Goal: Information Seeking & Learning: Learn about a topic

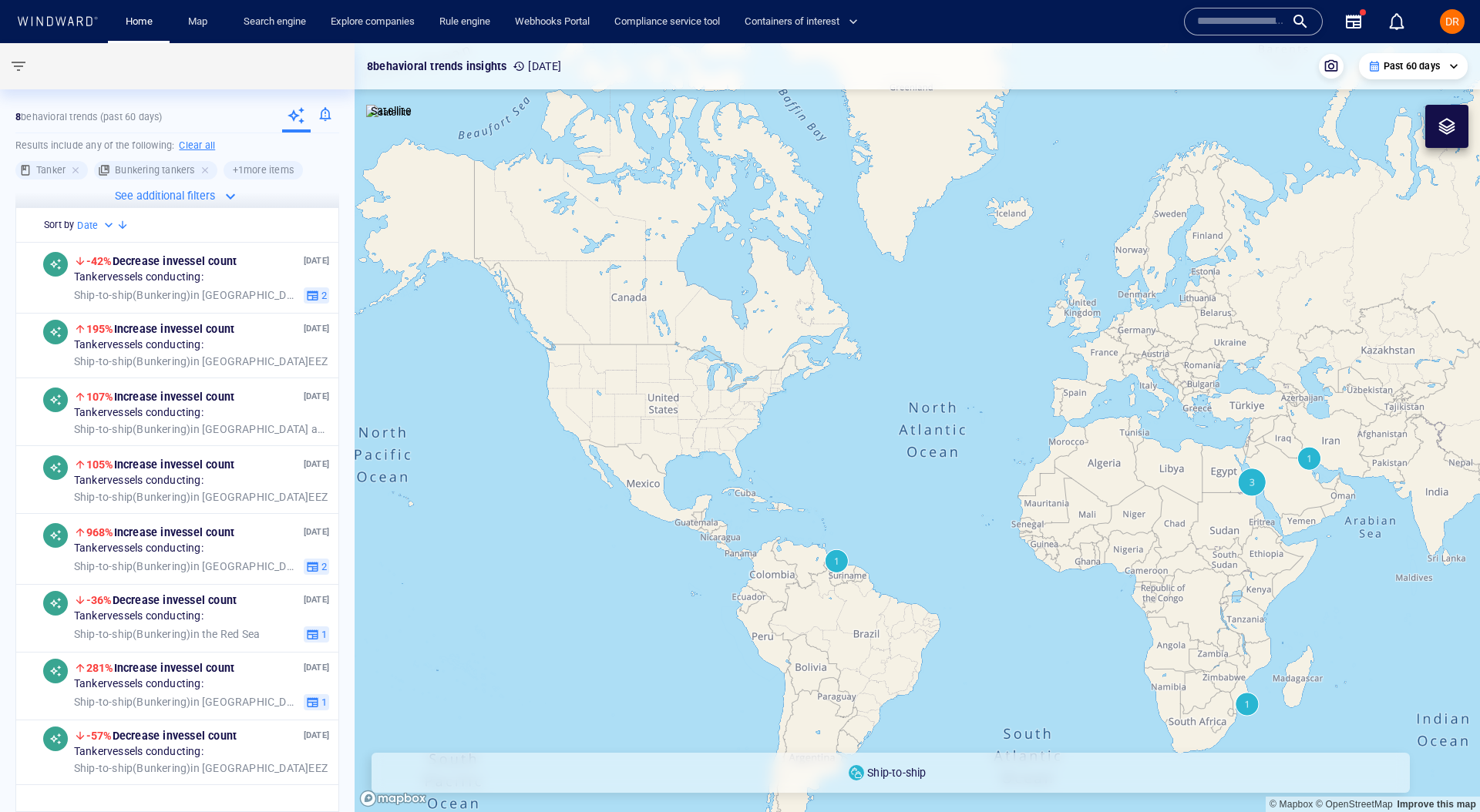
click at [1239, 22] on input "text" at bounding box center [1241, 21] width 88 height 23
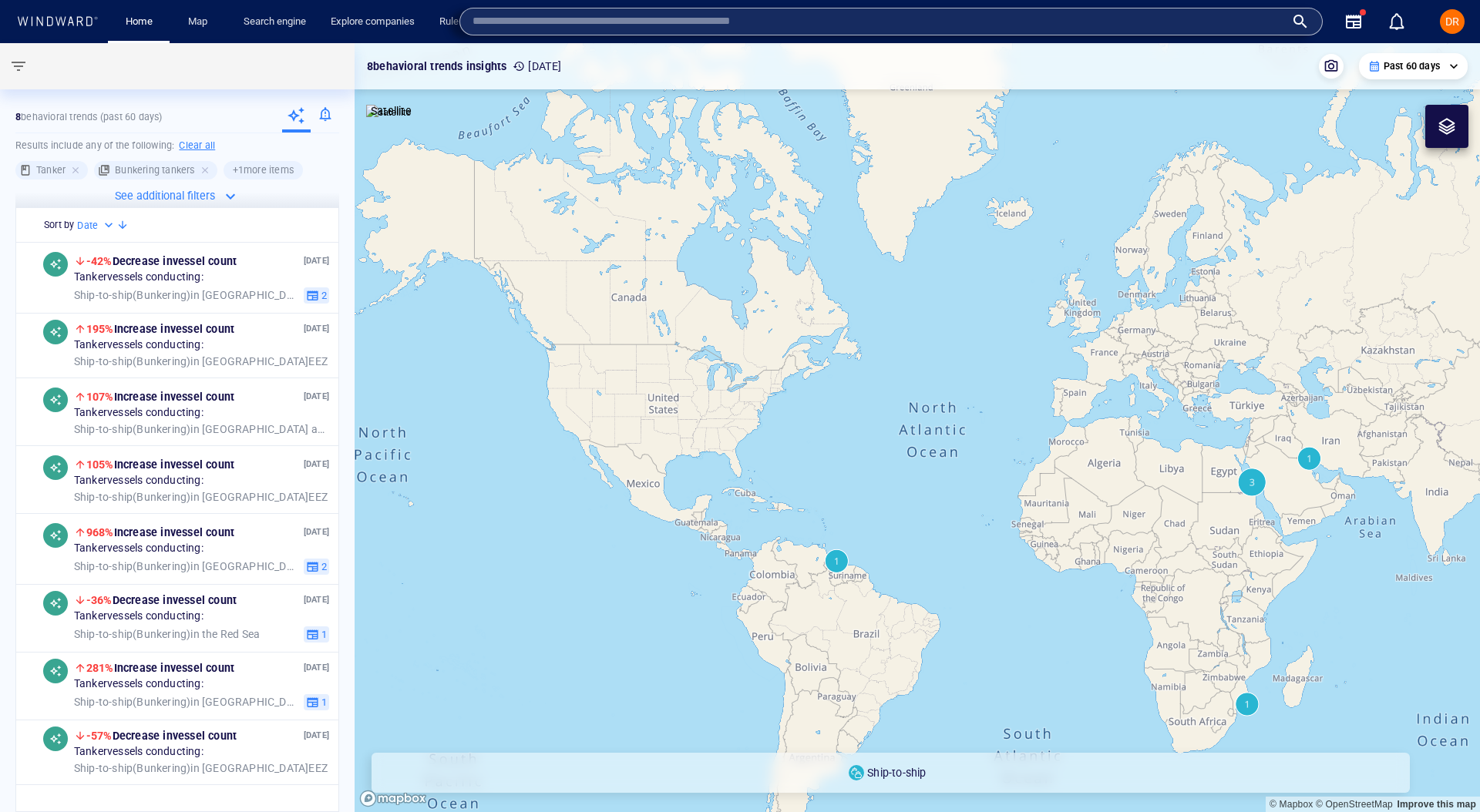
paste input "*******"
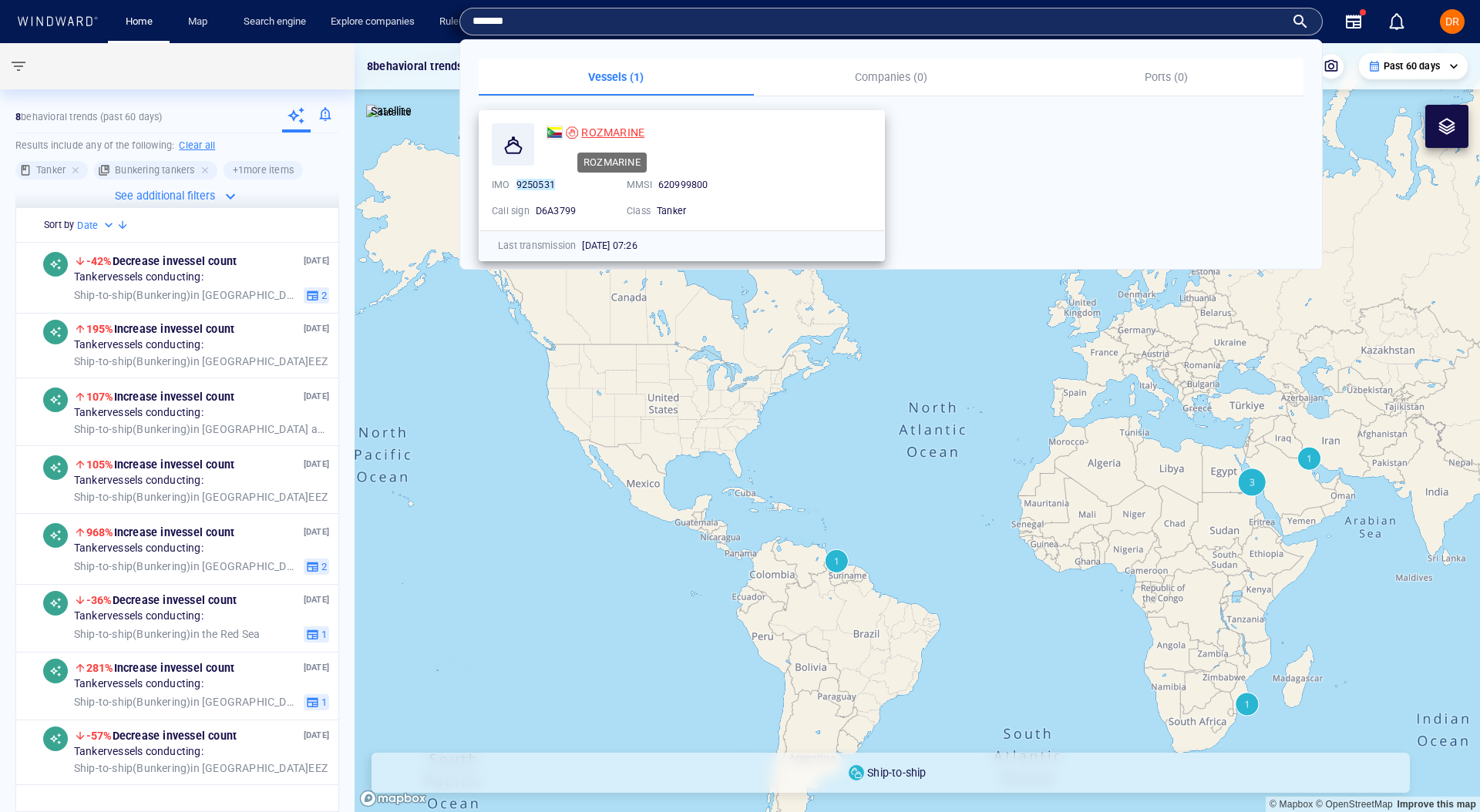
type input "*******"
click at [635, 135] on span "ROZMARINE" at bounding box center [613, 132] width 63 height 12
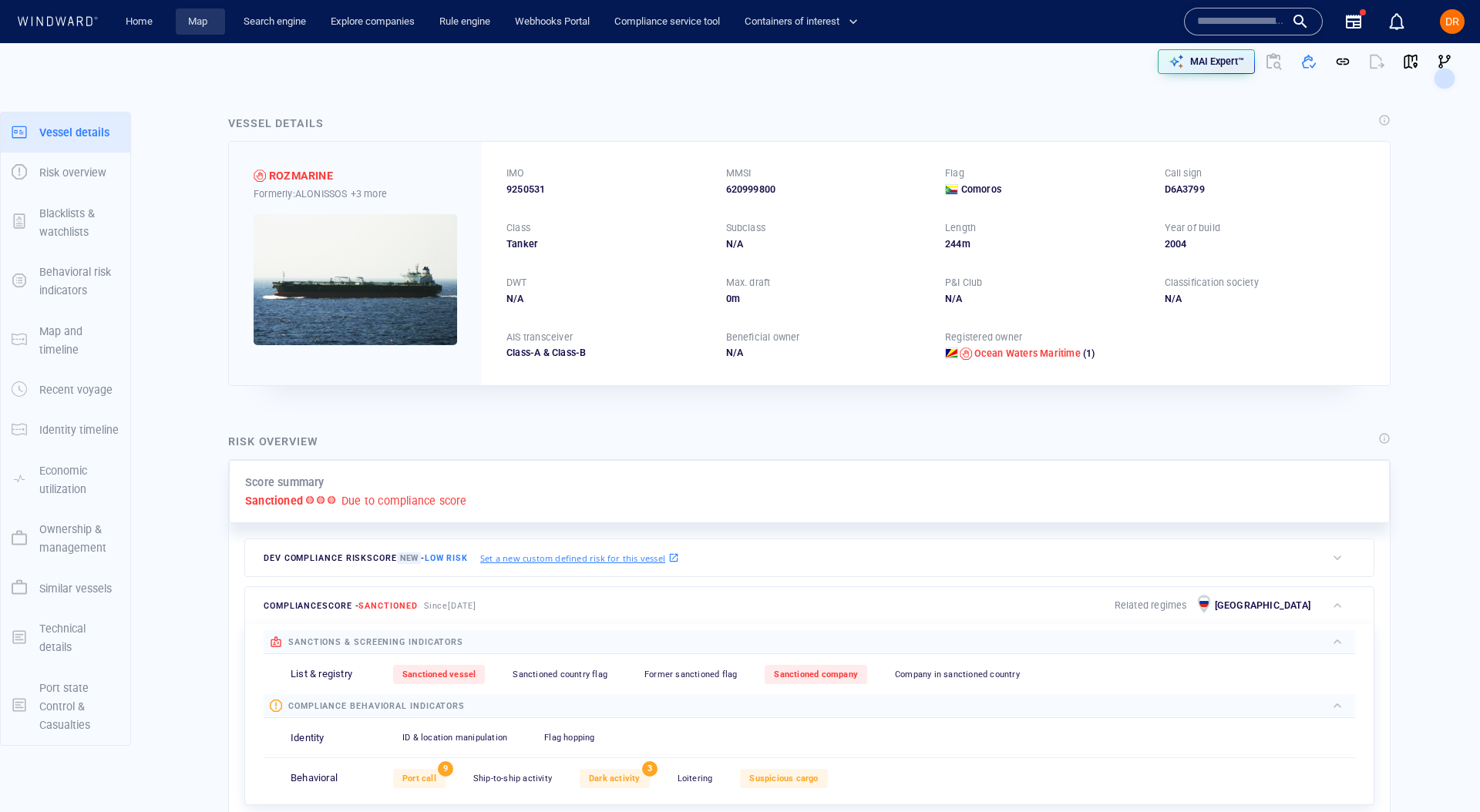
click at [194, 22] on link "Map" at bounding box center [201, 21] width 37 height 27
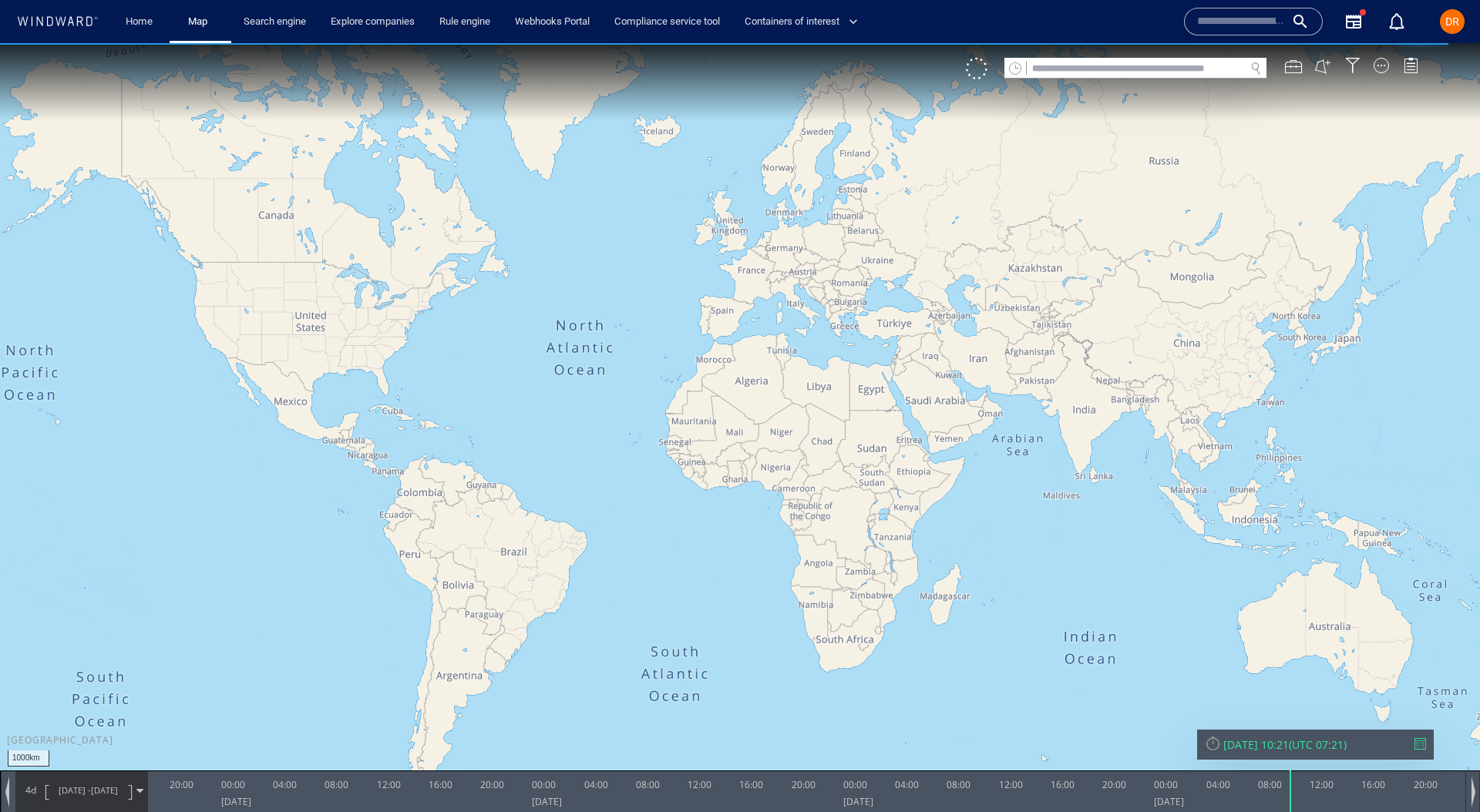
click at [1082, 78] on div at bounding box center [1135, 78] width 262 height 1
click at [1082, 65] on input "text" at bounding box center [1135, 69] width 218 height 21
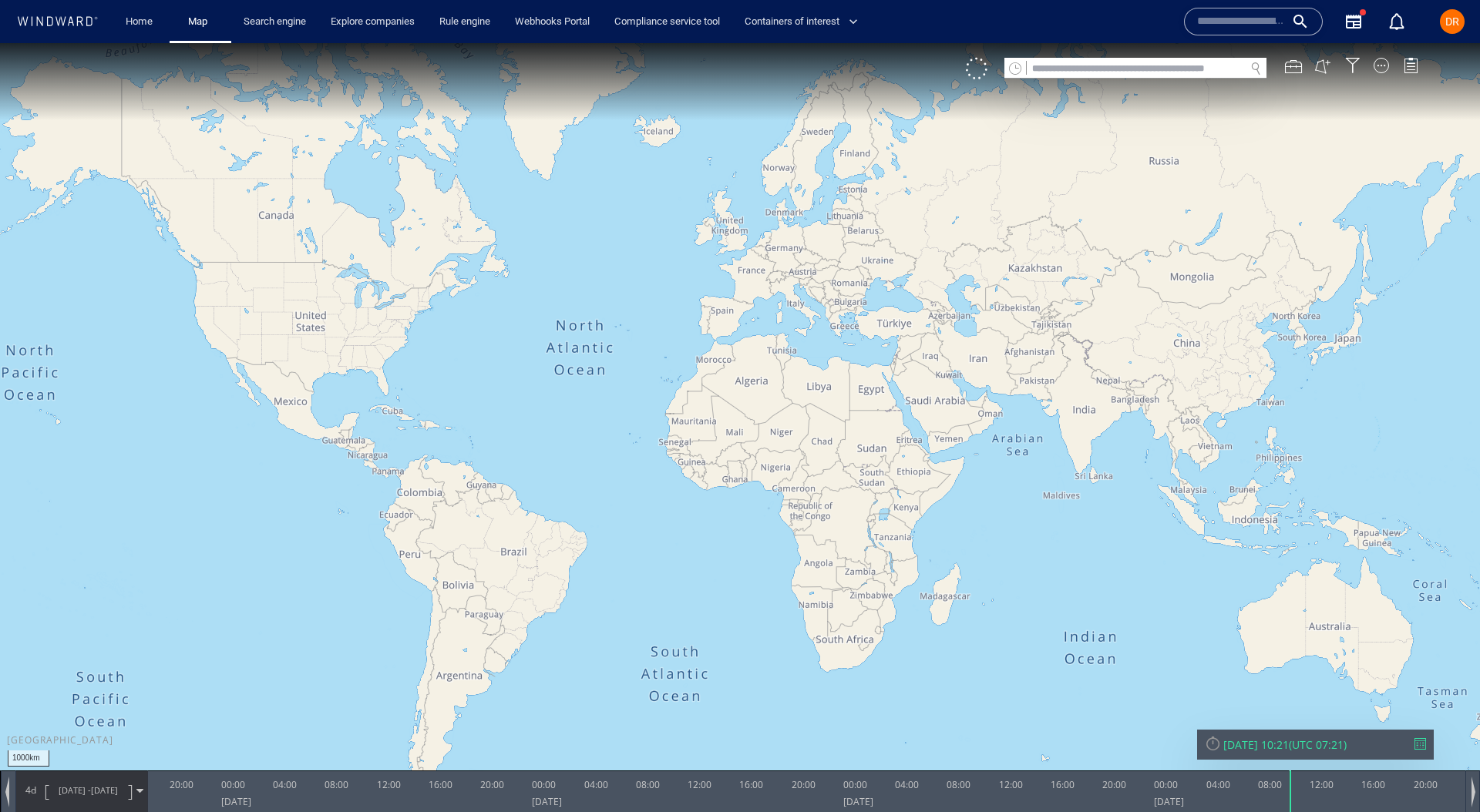
paste input "*******"
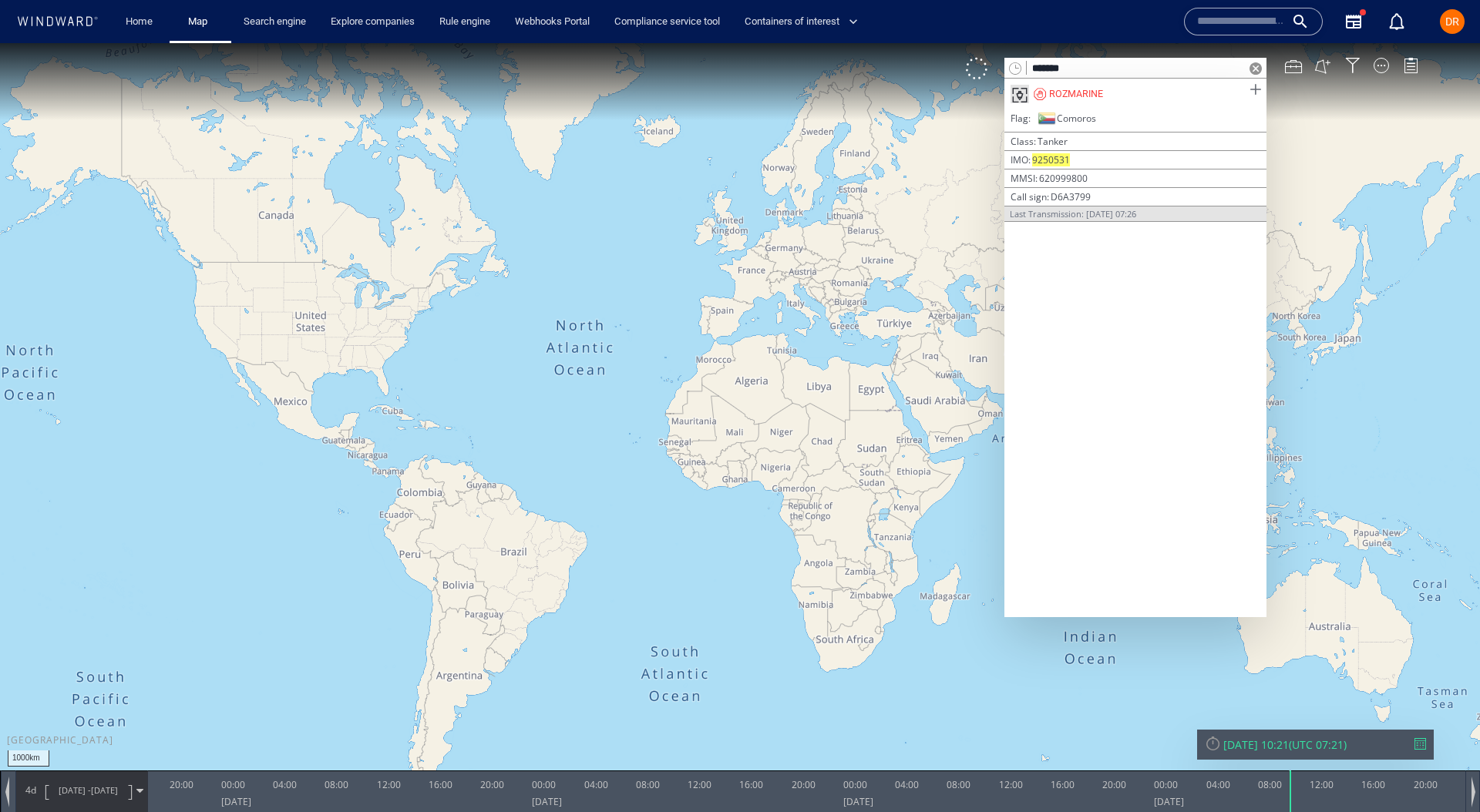
type input "*******"
click at [1258, 93] on span at bounding box center [1255, 89] width 19 height 19
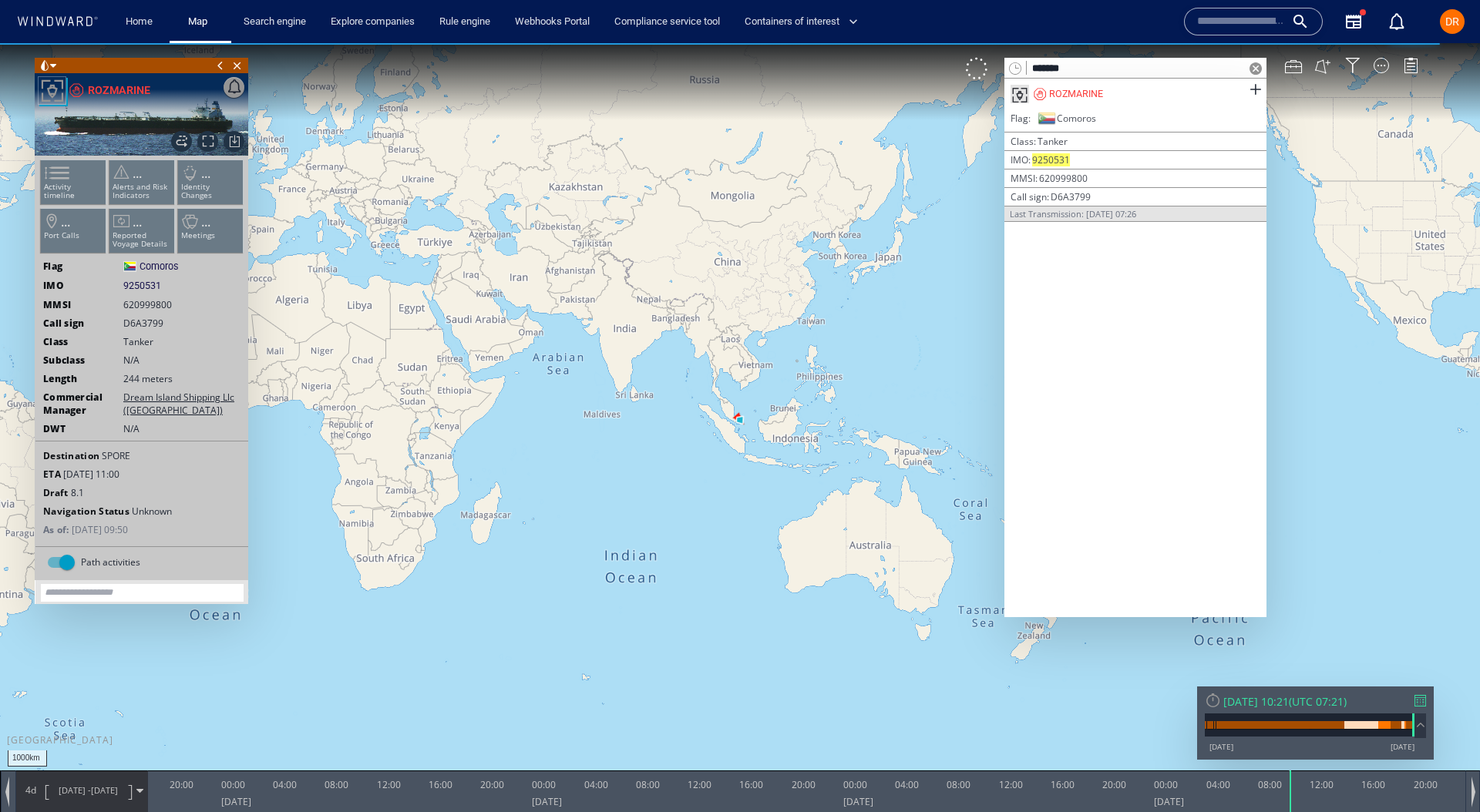
click at [1254, 74] on span at bounding box center [1255, 68] width 12 height 12
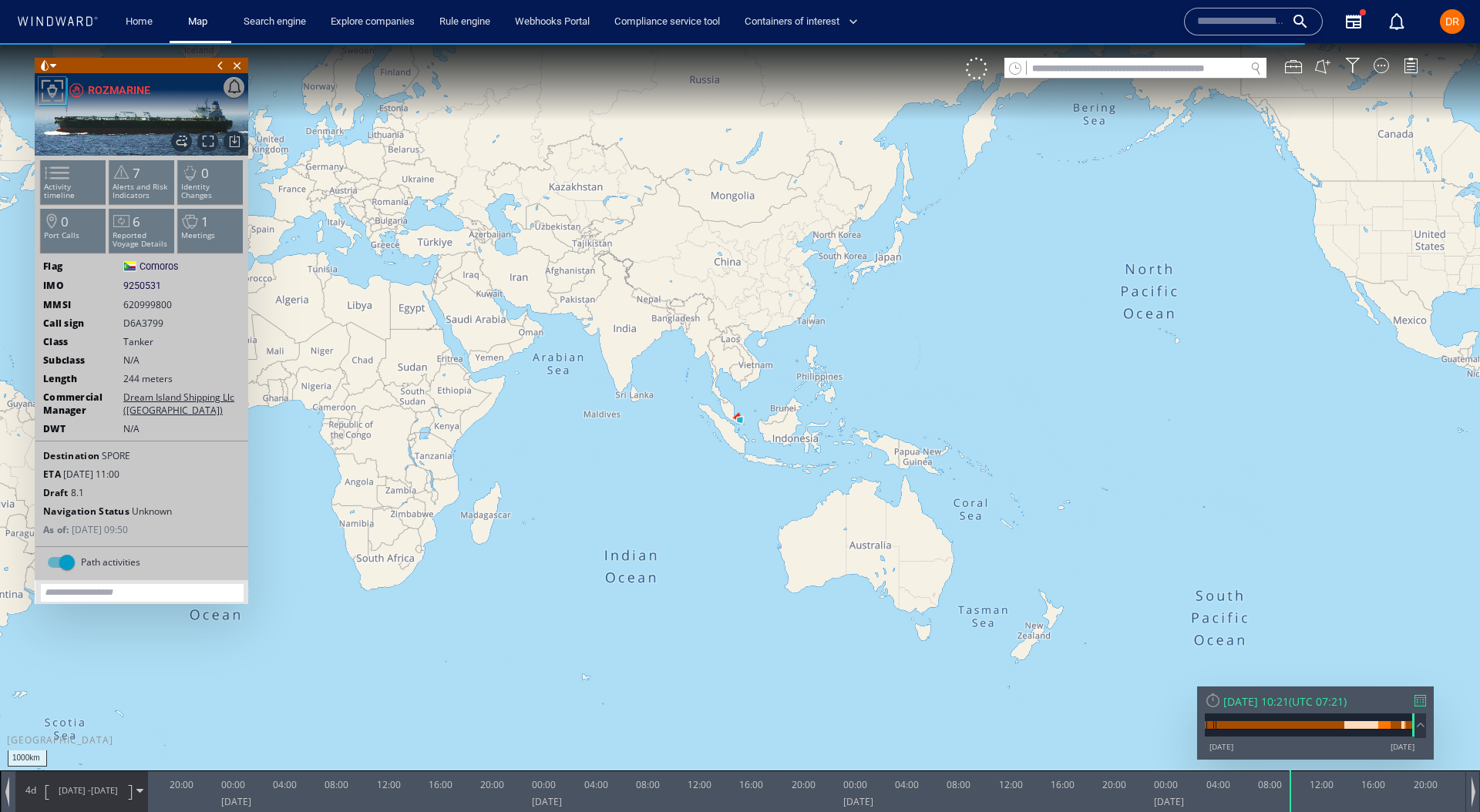
click at [97, 783] on span "[DATE] - [DATE]" at bounding box center [88, 791] width 78 height 39
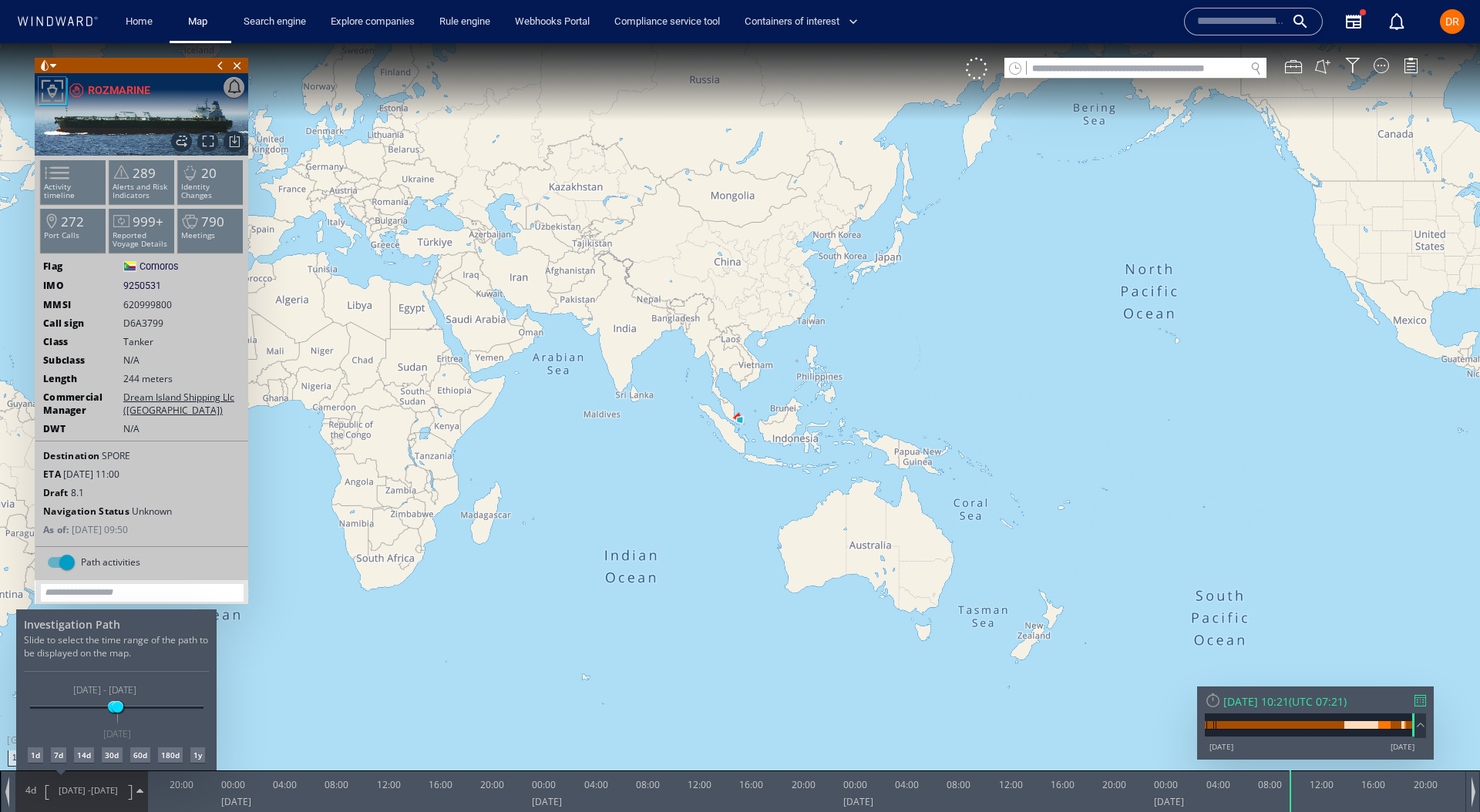
click at [168, 754] on div "180d" at bounding box center [170, 755] width 25 height 16
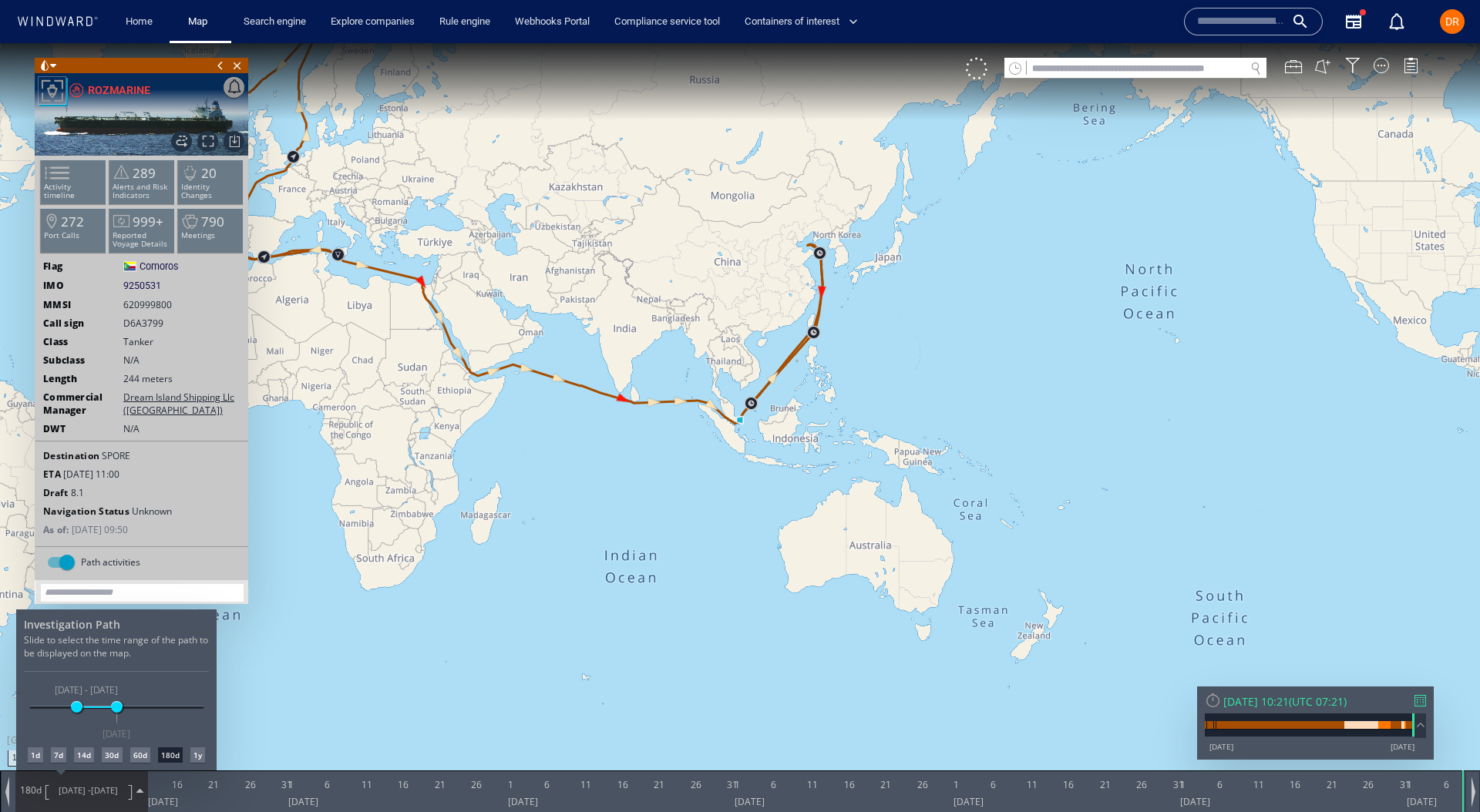
drag, startPoint x: 507, startPoint y: 383, endPoint x: 605, endPoint y: 420, distance: 104.8
click at [605, 420] on div at bounding box center [740, 428] width 1480 height 769
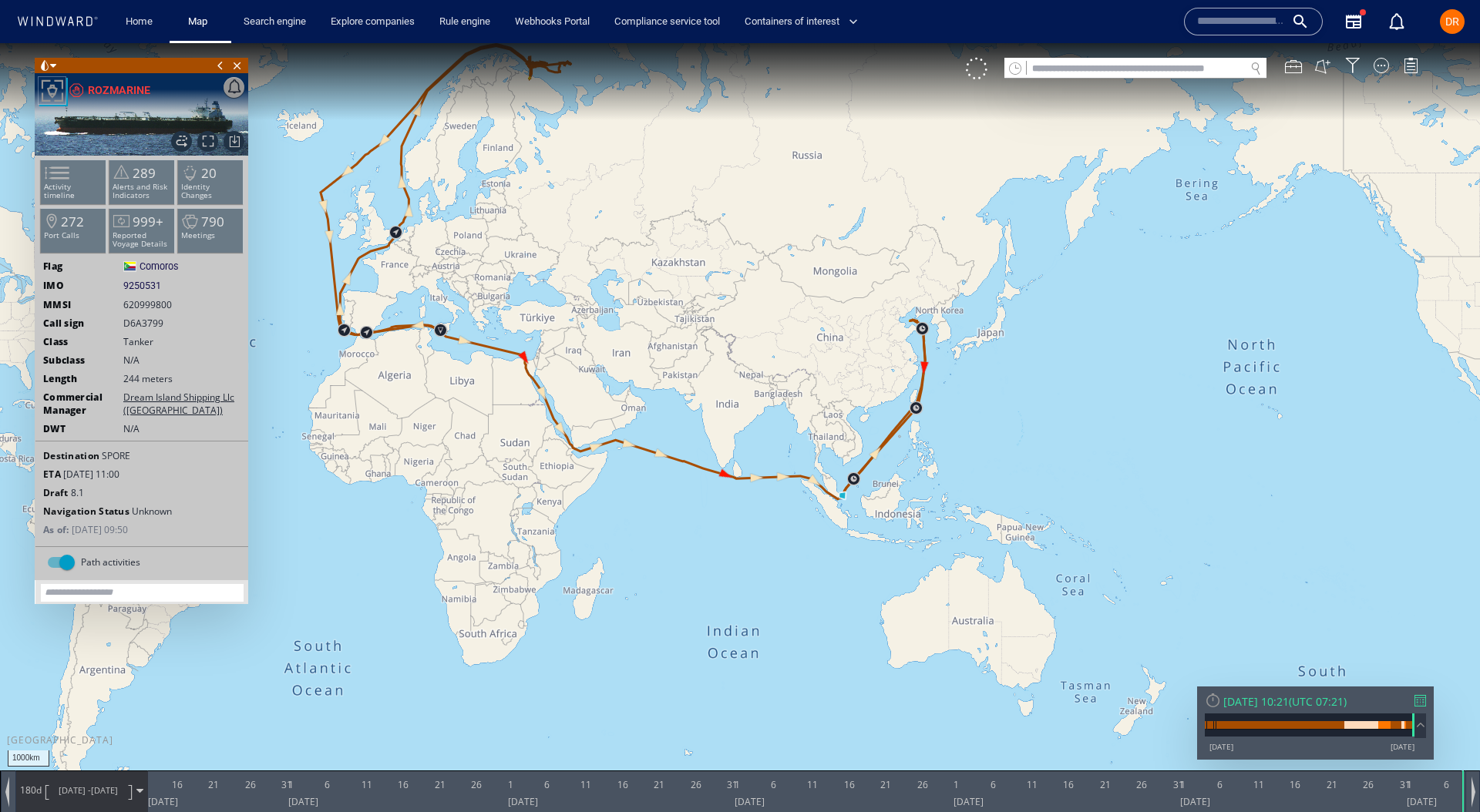
drag, startPoint x: 605, startPoint y: 420, endPoint x: 731, endPoint y: 520, distance: 160.9
click at [731, 520] on canvas "Map" at bounding box center [740, 420] width 1480 height 754
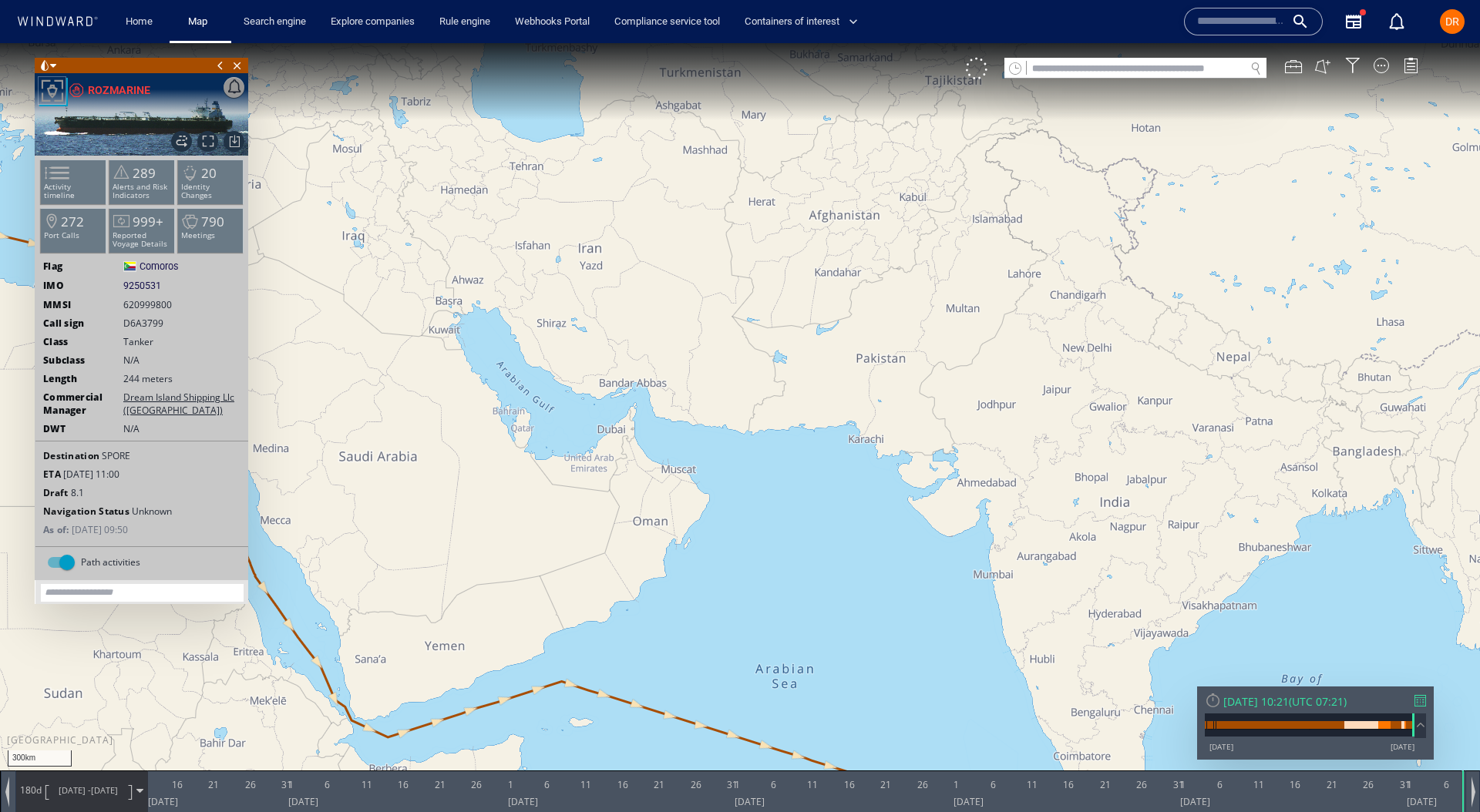
drag, startPoint x: 591, startPoint y: 562, endPoint x: 548, endPoint y: 453, distance: 117.2
click at [548, 454] on canvas "Map" at bounding box center [740, 420] width 1480 height 754
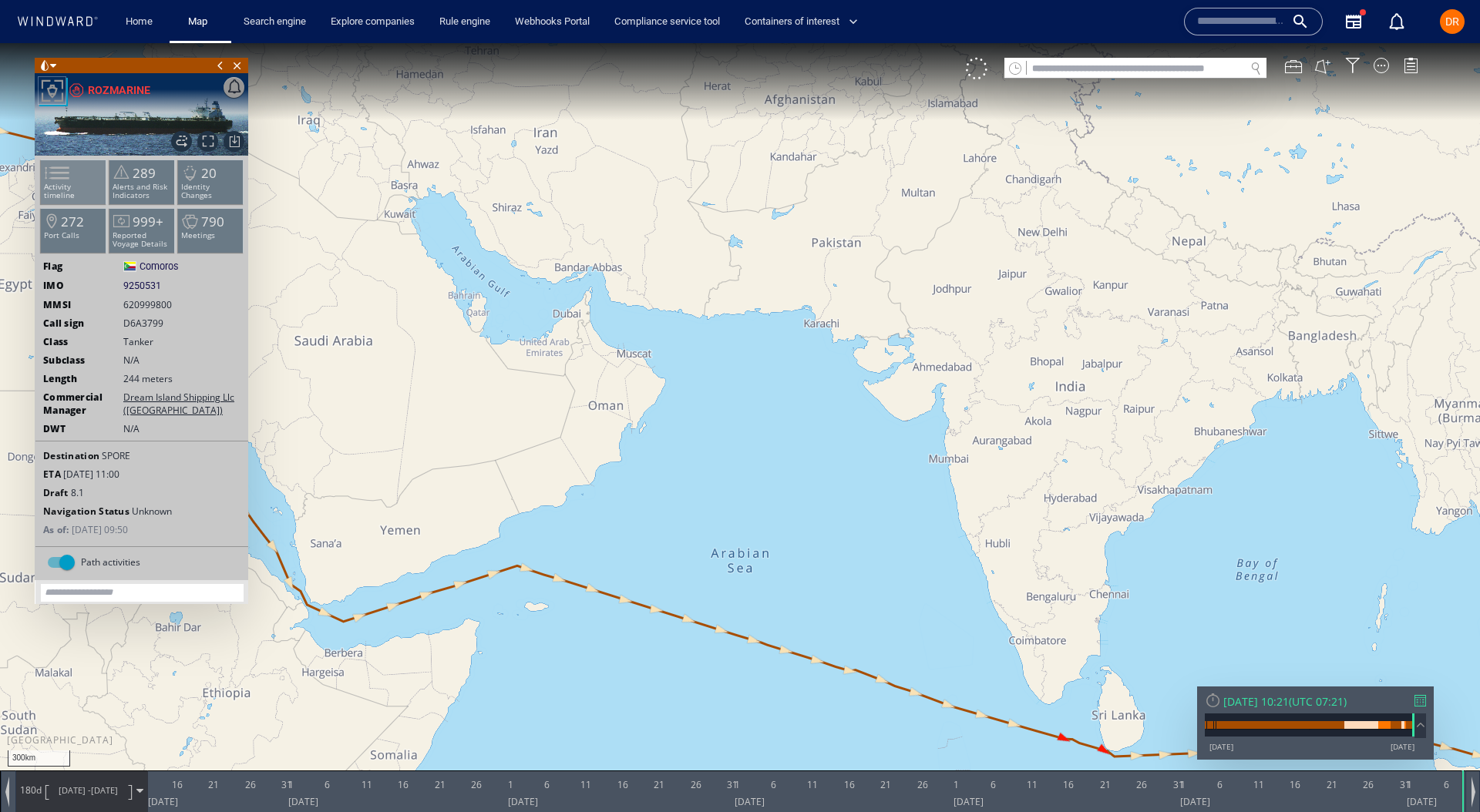
click at [60, 169] on span at bounding box center [47, 173] width 23 height 22
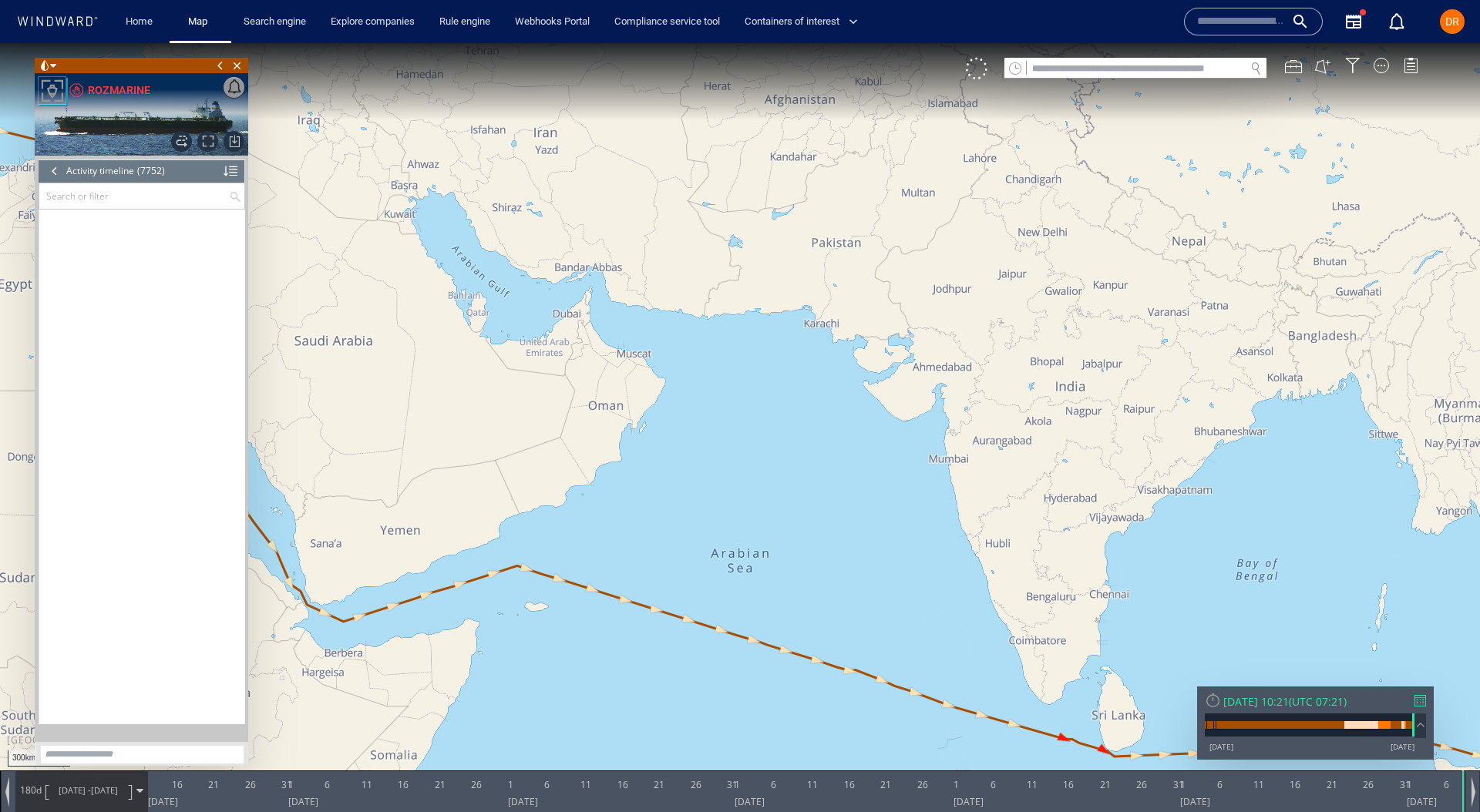
scroll to position [328027, 0]
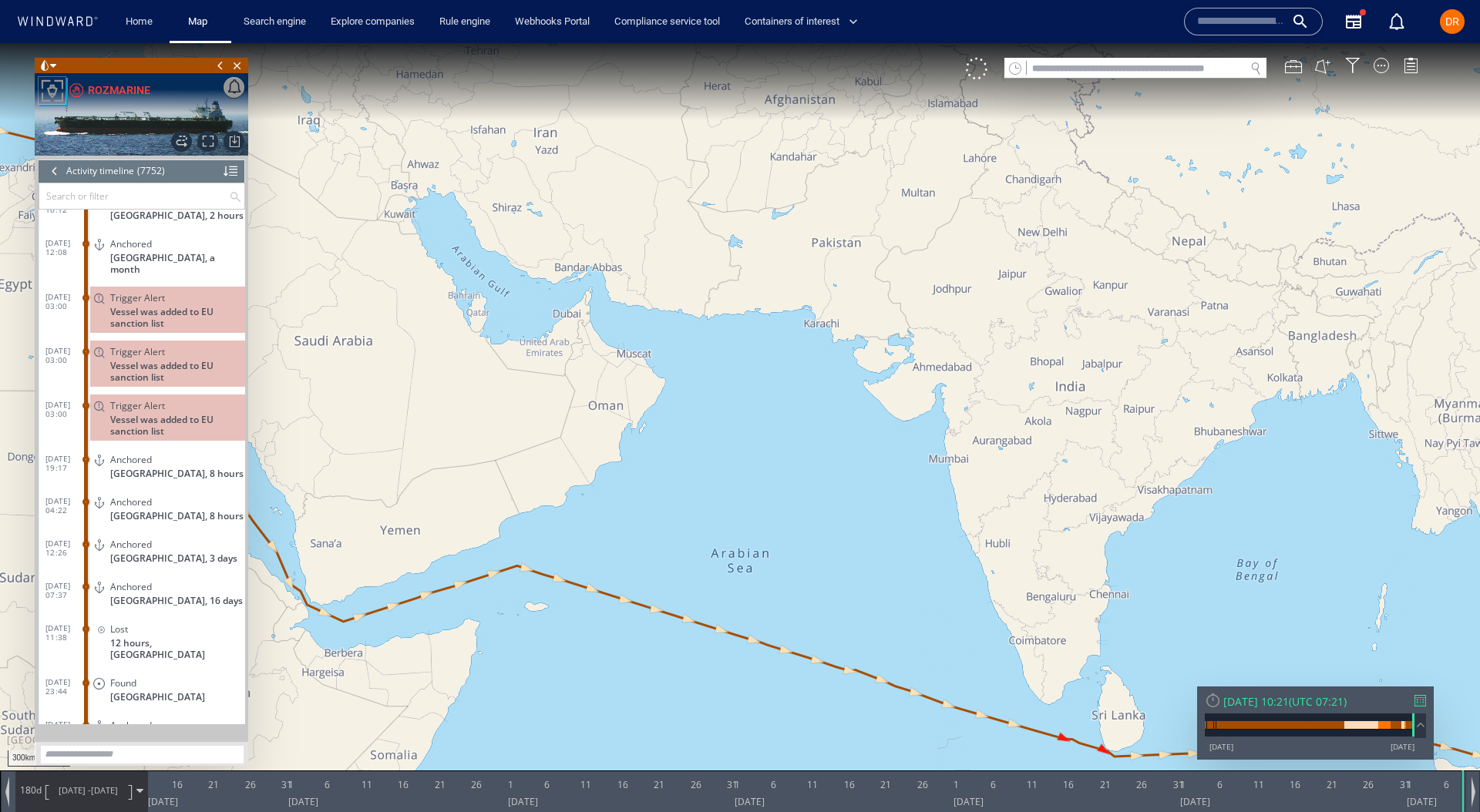
click at [47, 164] on div at bounding box center [54, 170] width 17 height 23
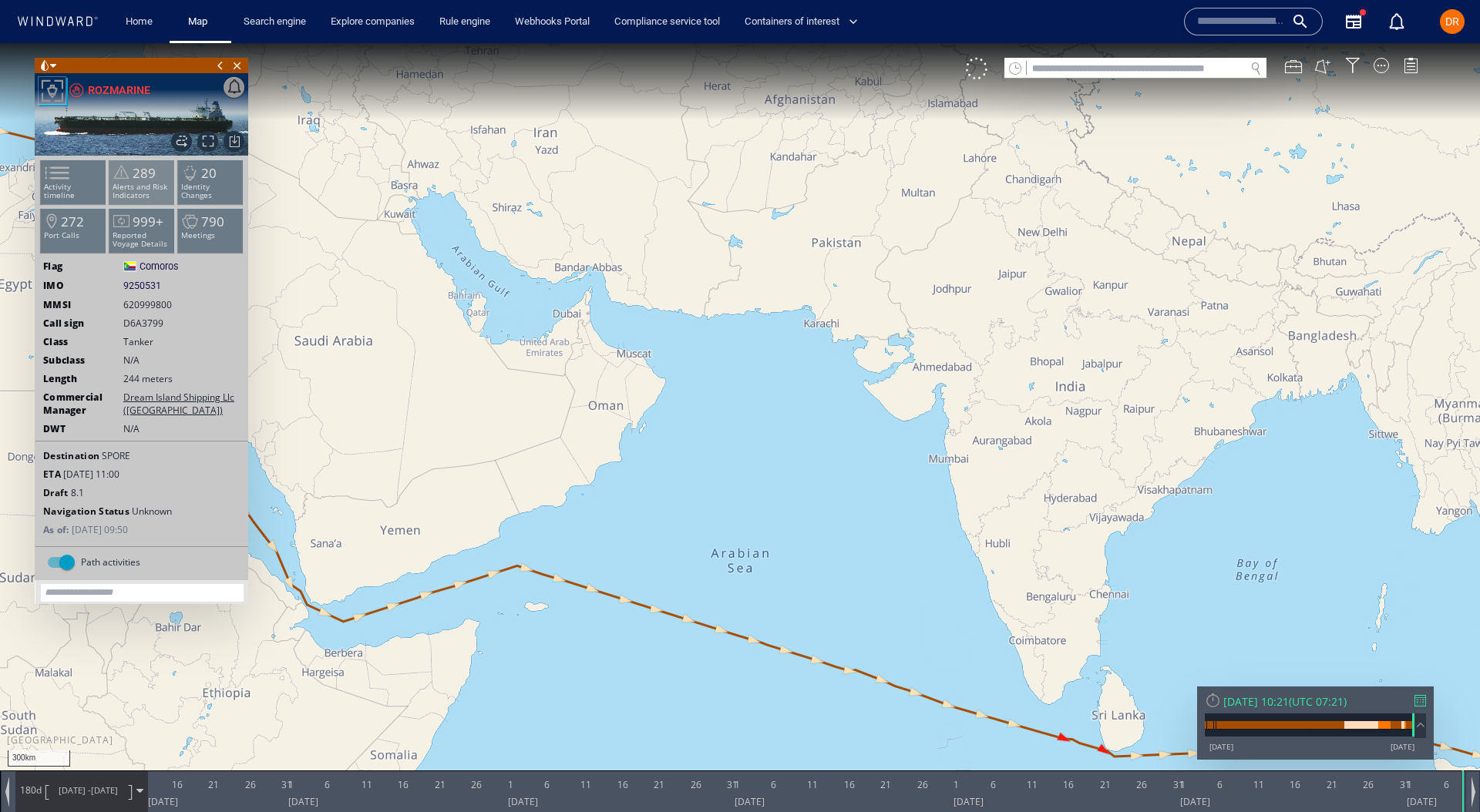
click at [109, 170] on span at bounding box center [120, 172] width 23 height 22
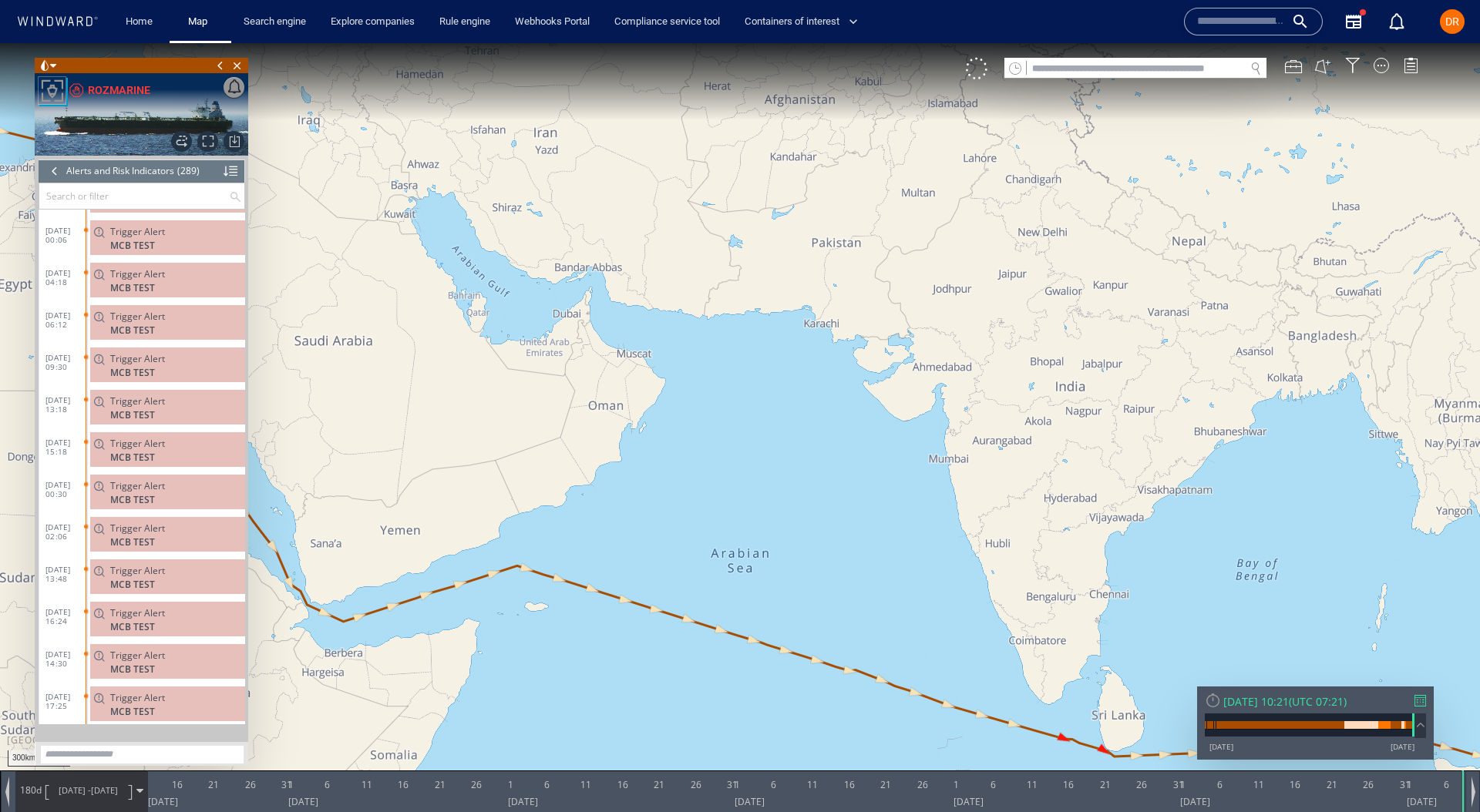
scroll to position [6108, 0]
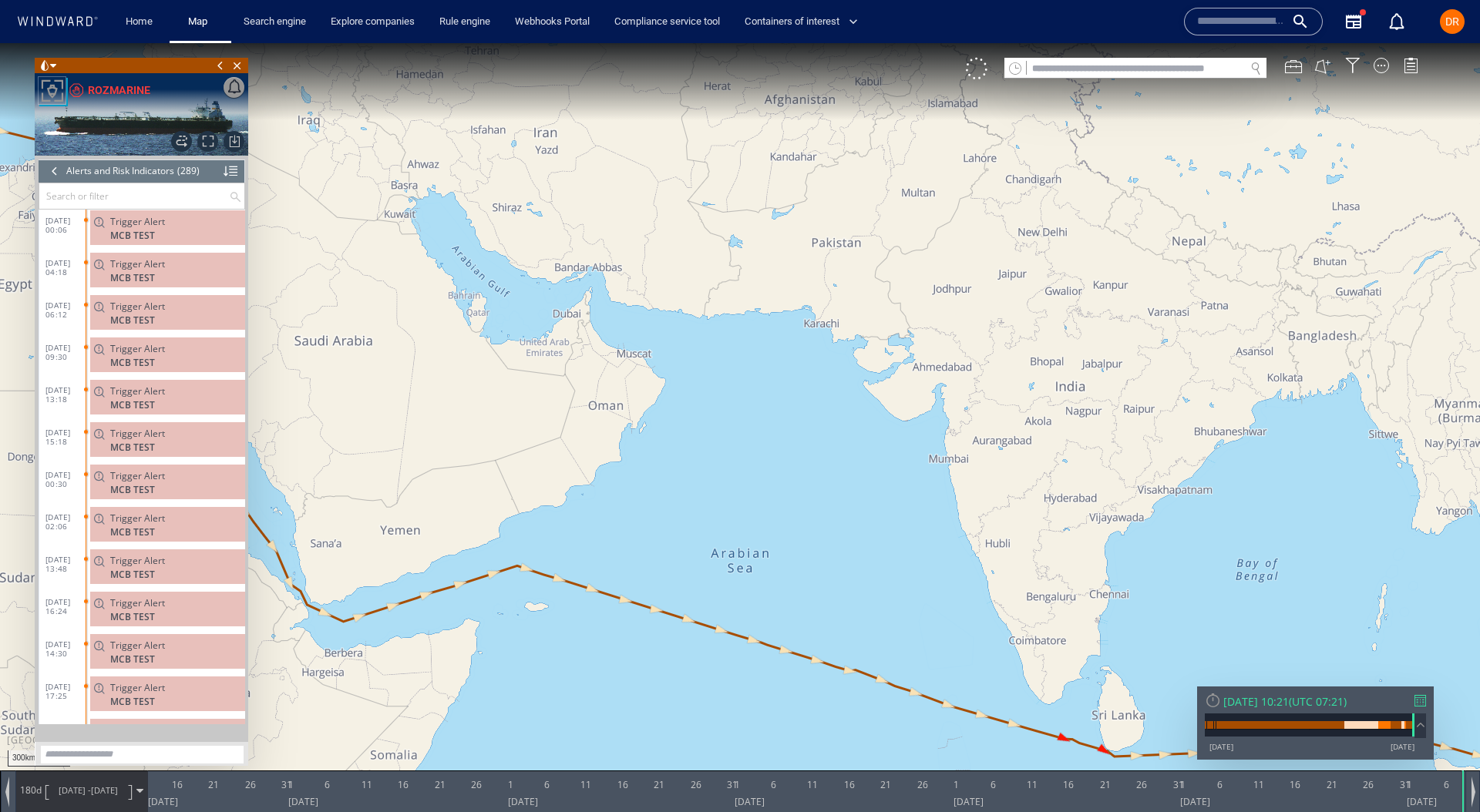
click at [60, 171] on div at bounding box center [54, 170] width 17 height 23
